Goal: Information Seeking & Learning: Learn about a topic

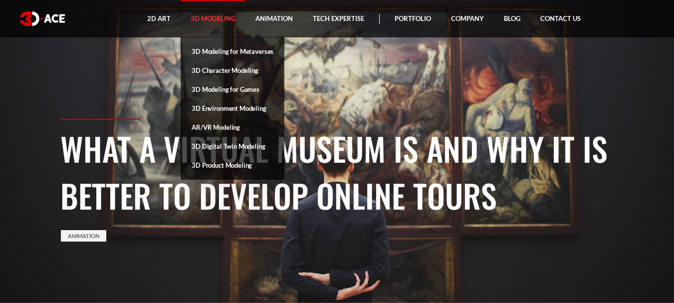
click at [223, 15] on link "3D Modeling" at bounding box center [213, 18] width 65 height 37
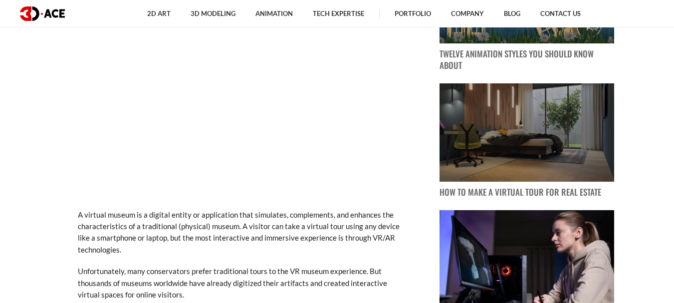
scroll to position [575, 0]
